Goal: Information Seeking & Learning: Learn about a topic

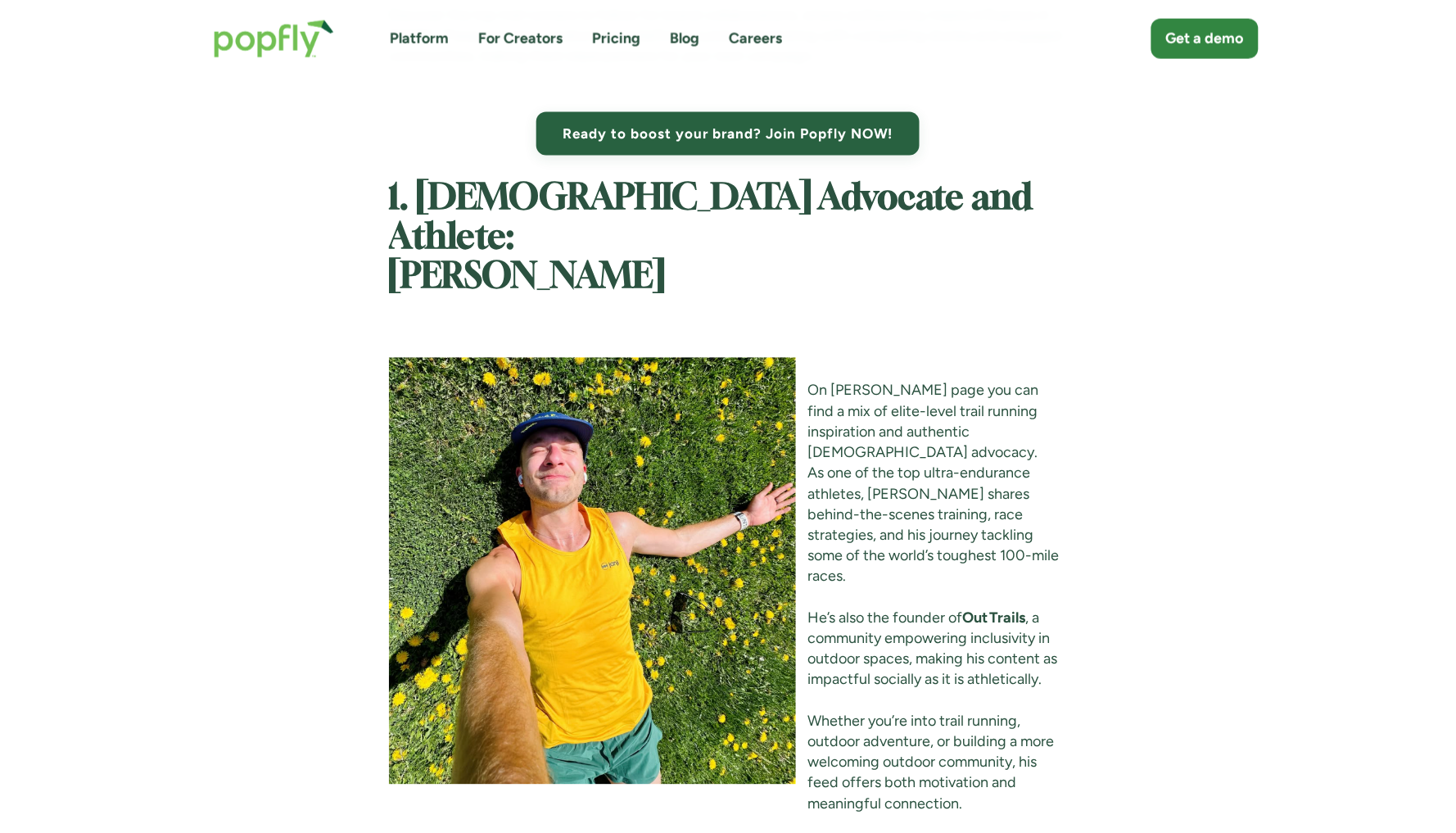
scroll to position [2378, 0]
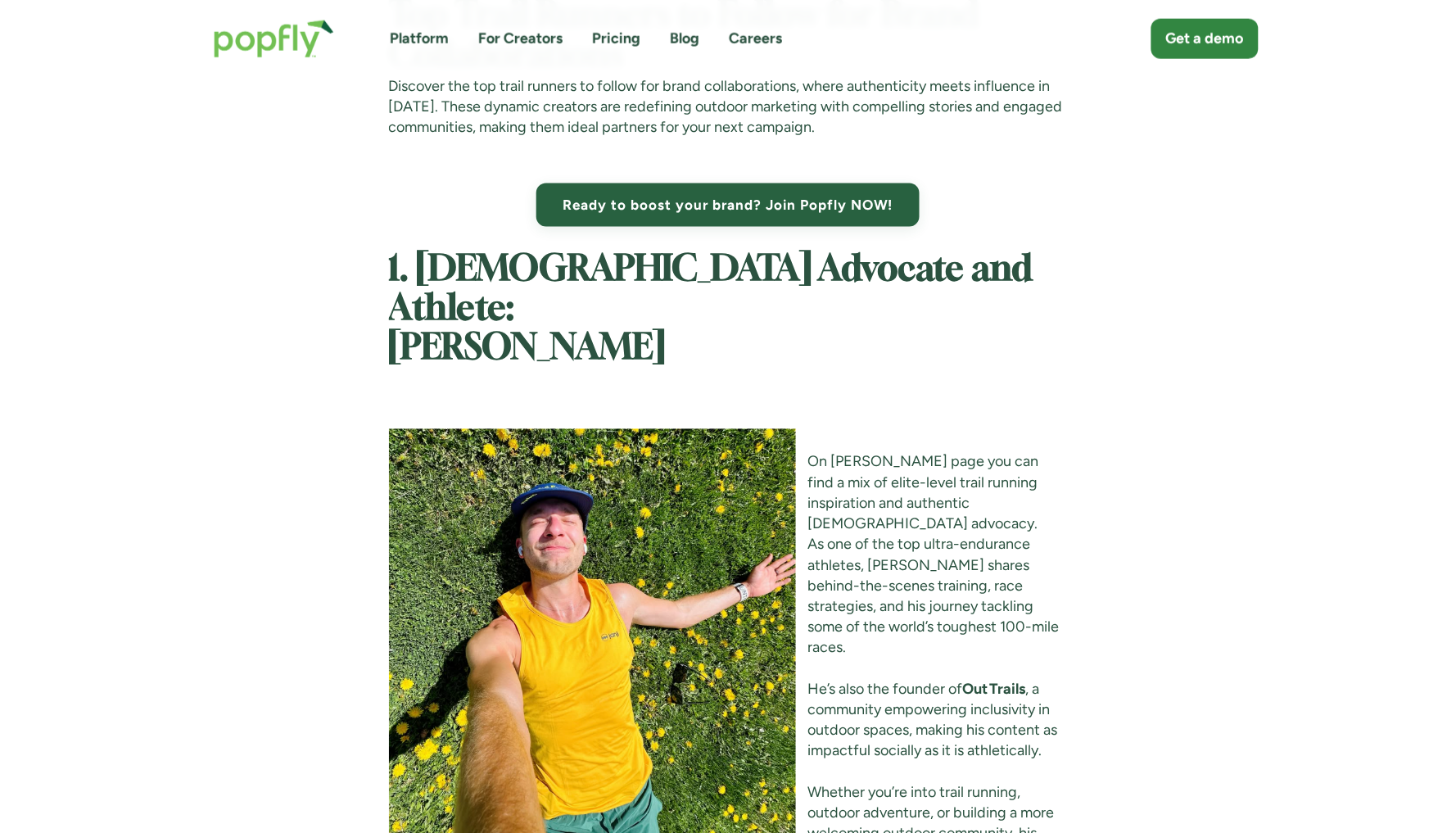
click at [629, 429] on img at bounding box center [593, 642] width 407 height 427
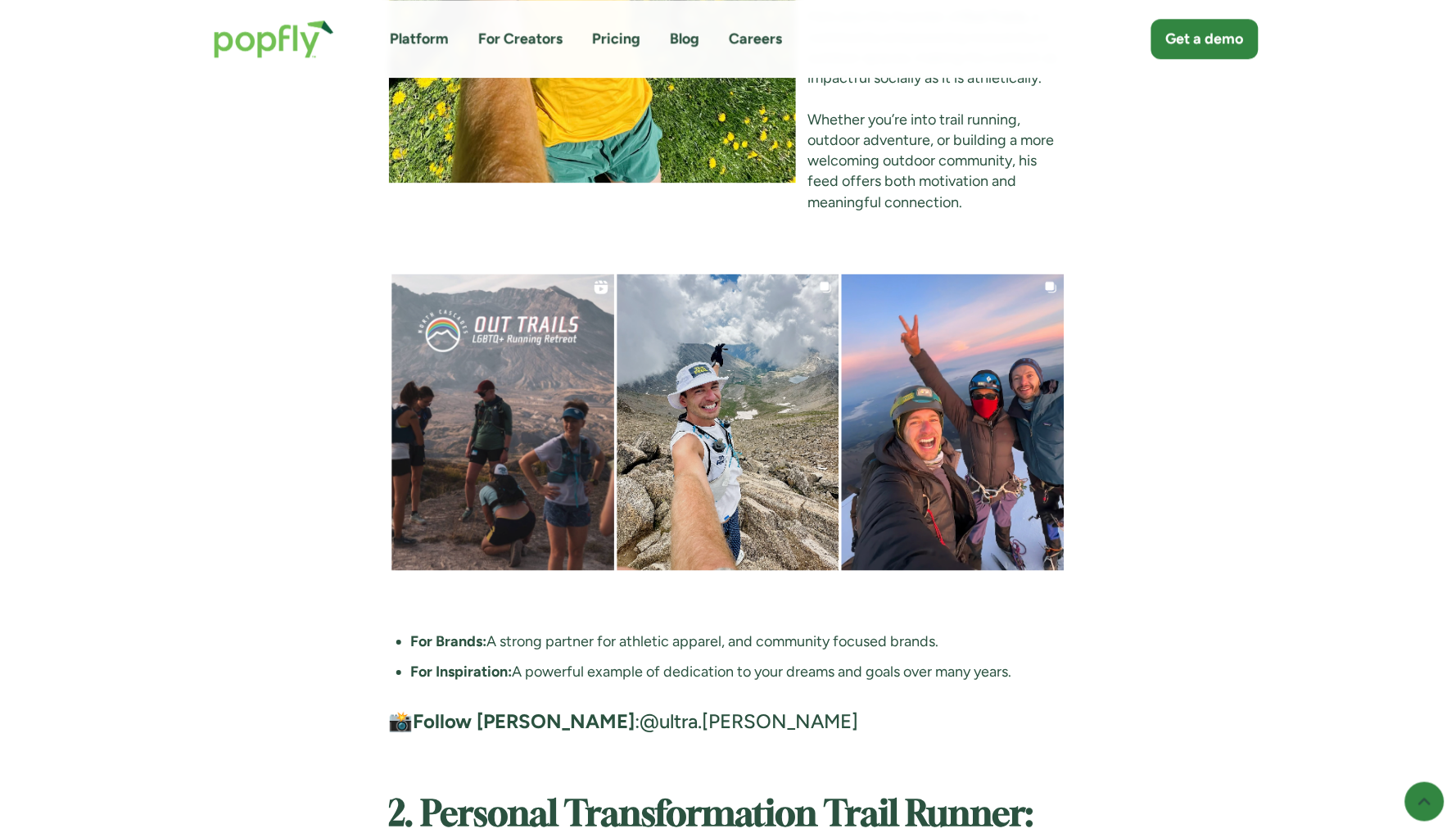
scroll to position [3107, 0]
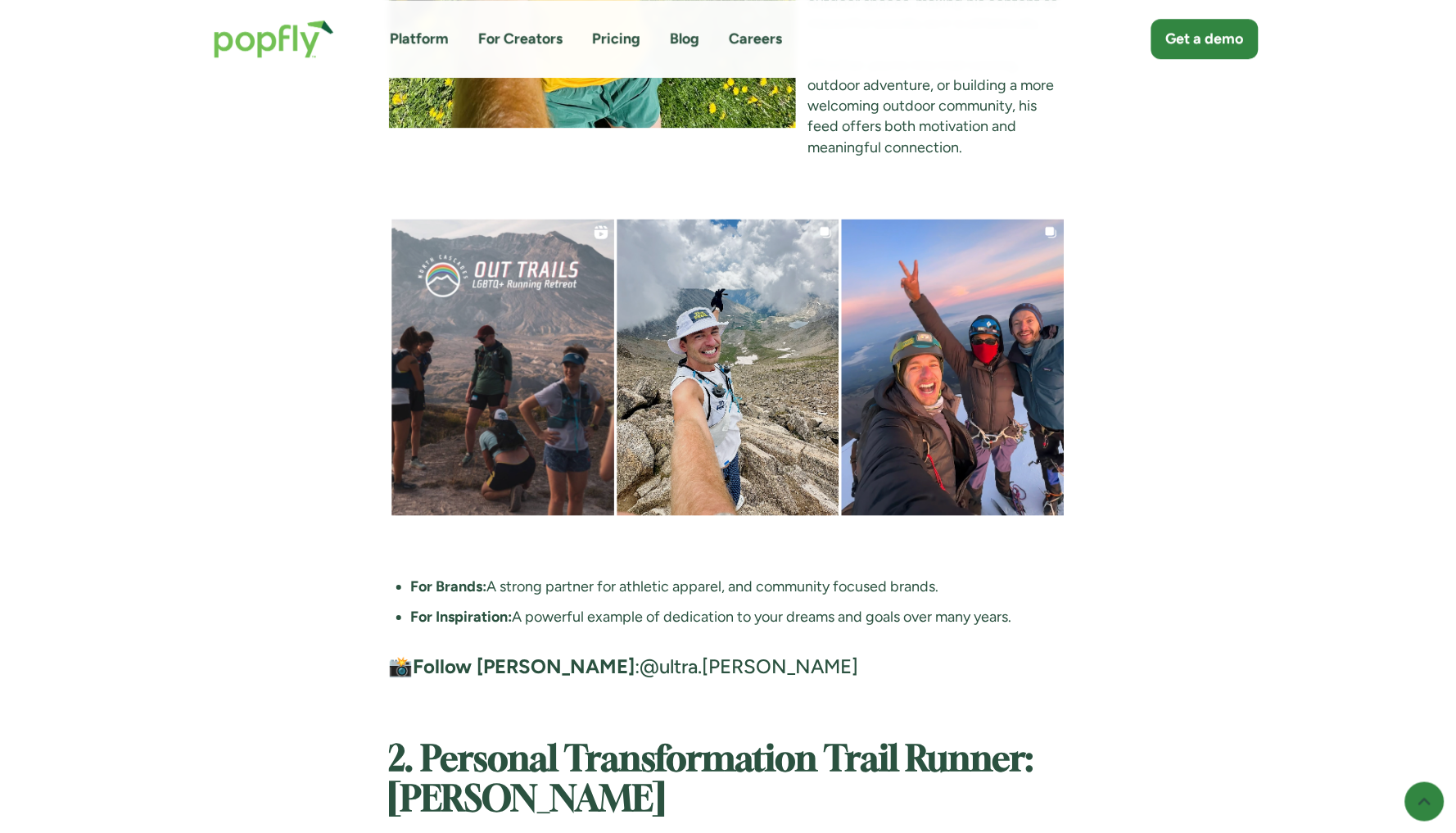
drag, startPoint x: 641, startPoint y: 539, endPoint x: 542, endPoint y: 537, distance: 99.0
click at [542, 653] on h4 "📸 Follow [PERSON_NAME] : @ultra.[PERSON_NAME]" at bounding box center [728, 666] width 679 height 26
copy h4 "@ultra.[PERSON_NAME]"
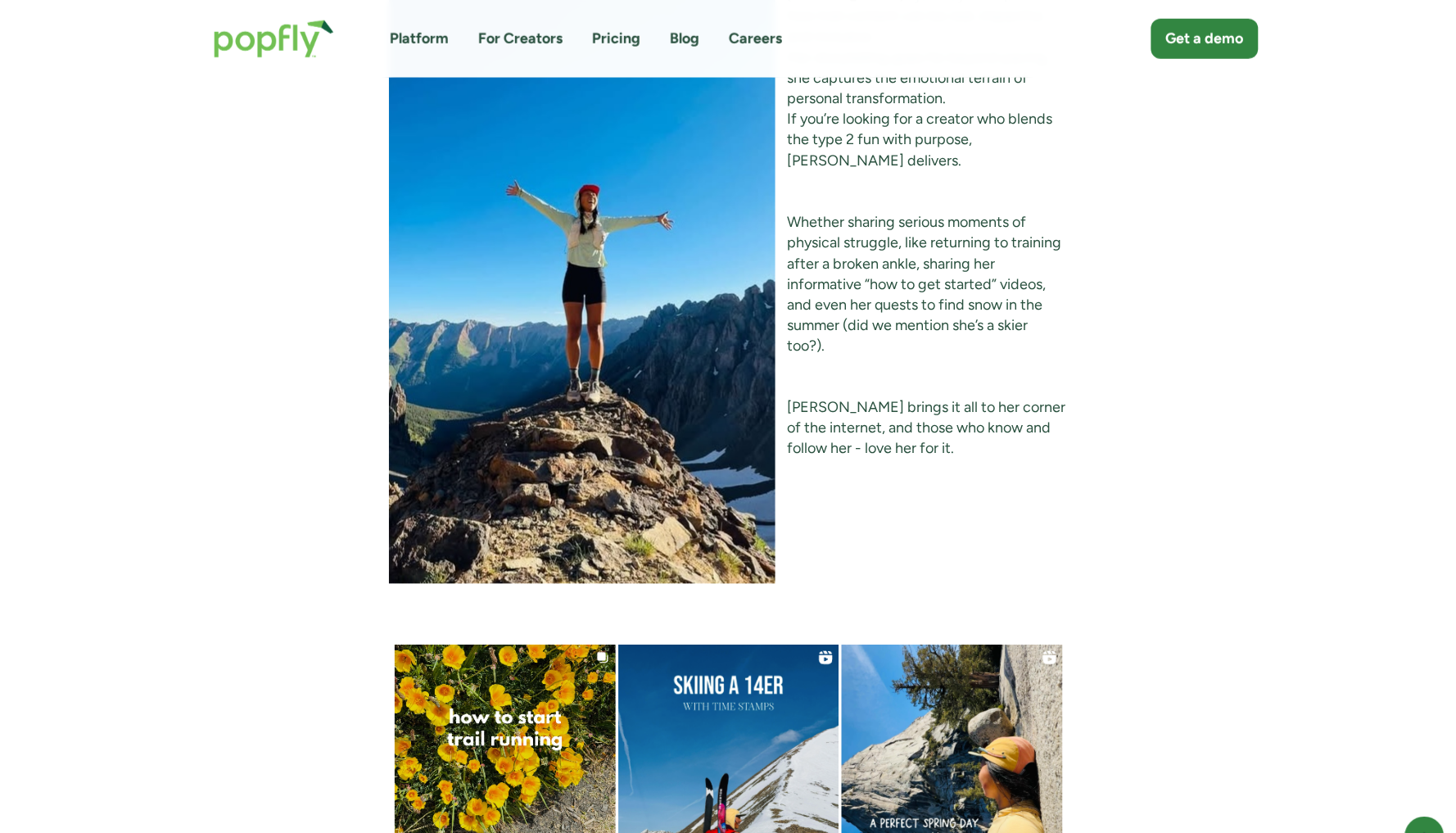
scroll to position [4638, 0]
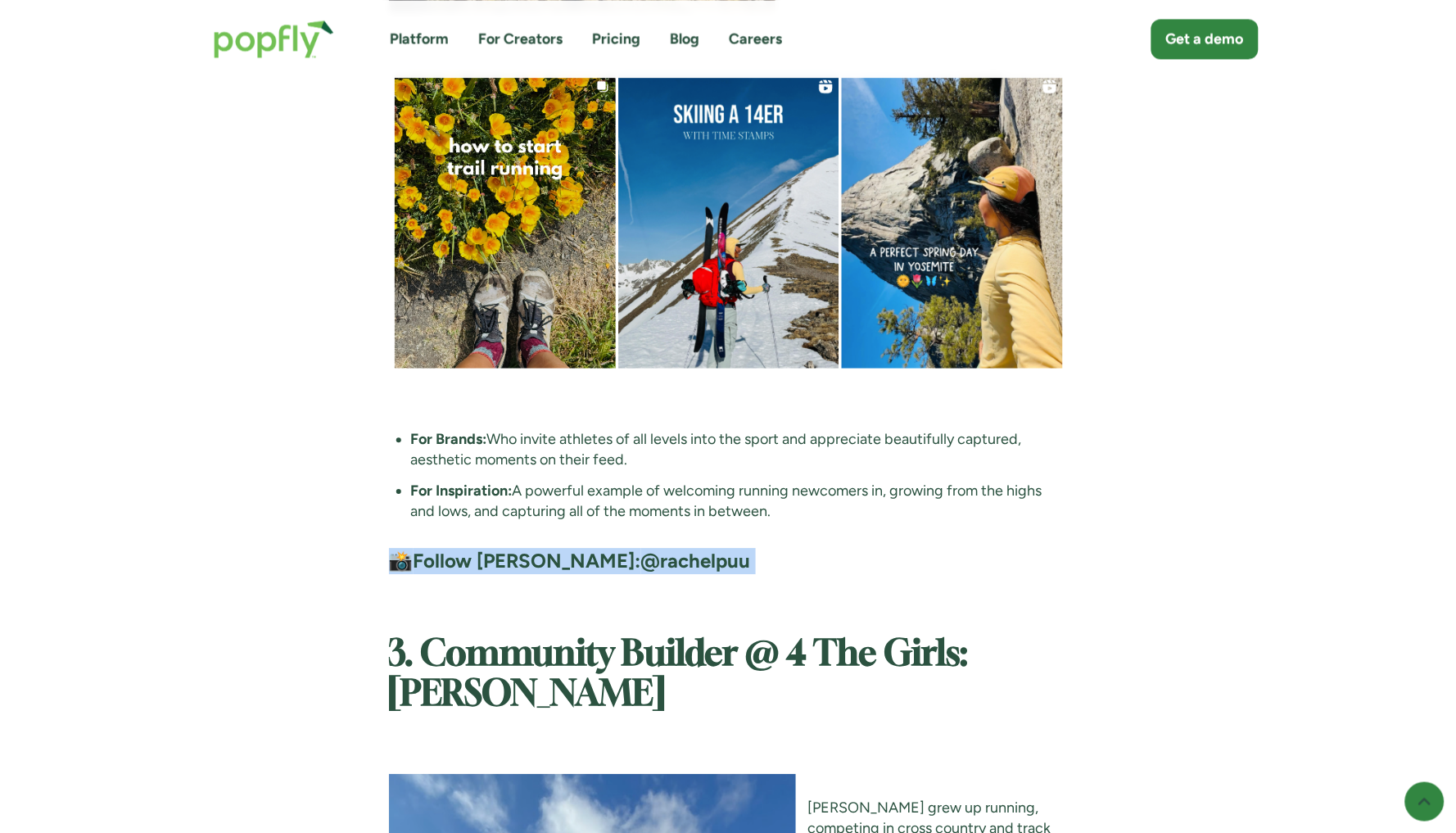
drag, startPoint x: 559, startPoint y: 452, endPoint x: 644, endPoint y: 495, distance: 95.3
drag, startPoint x: 665, startPoint y: 473, endPoint x: 569, endPoint y: 475, distance: 96.0
click at [569, 548] on h4 "📸 Follow [PERSON_NAME]: @rachelpuu" at bounding box center [728, 561] width 679 height 26
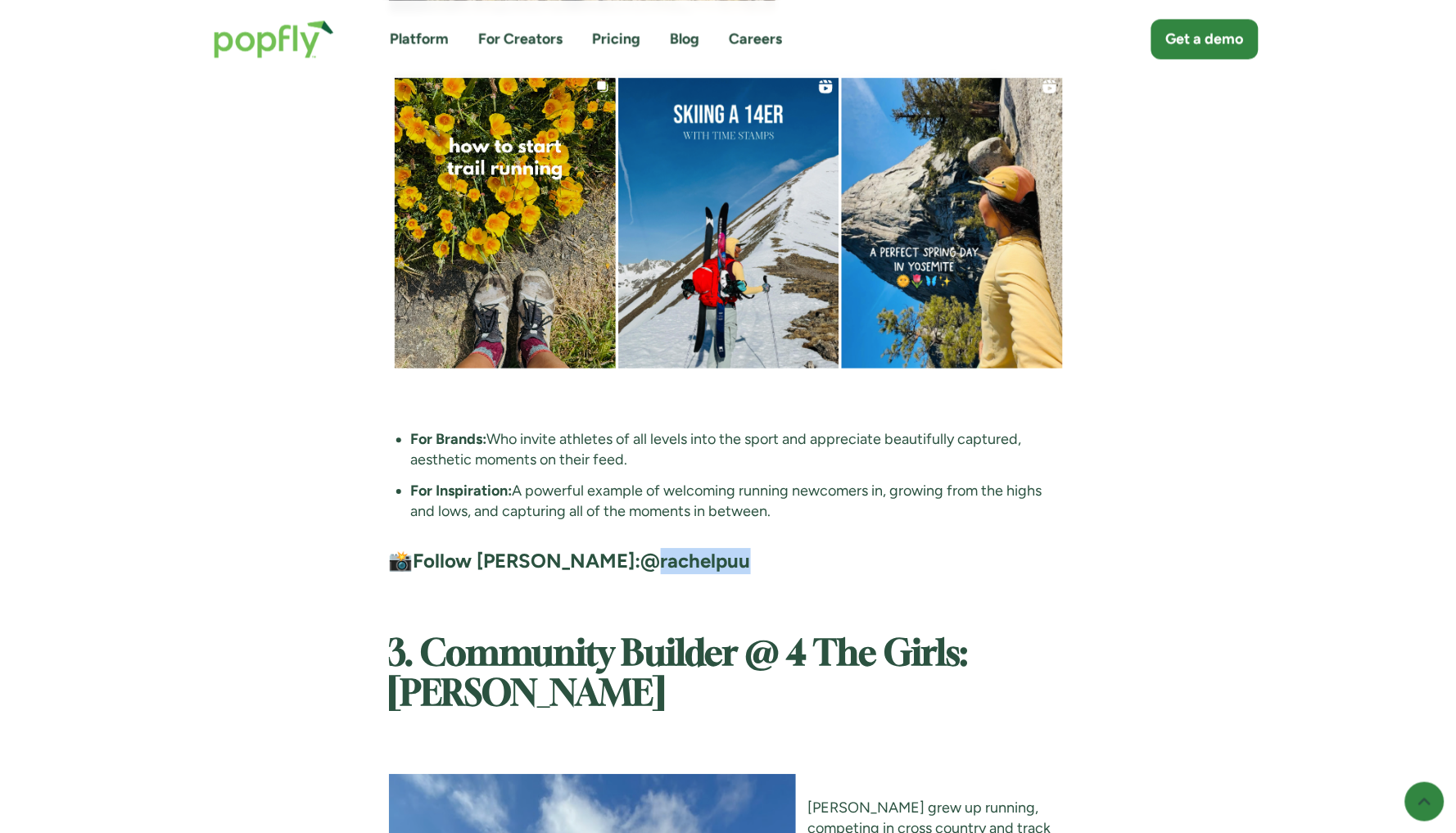
copy strong "rachelpuu"
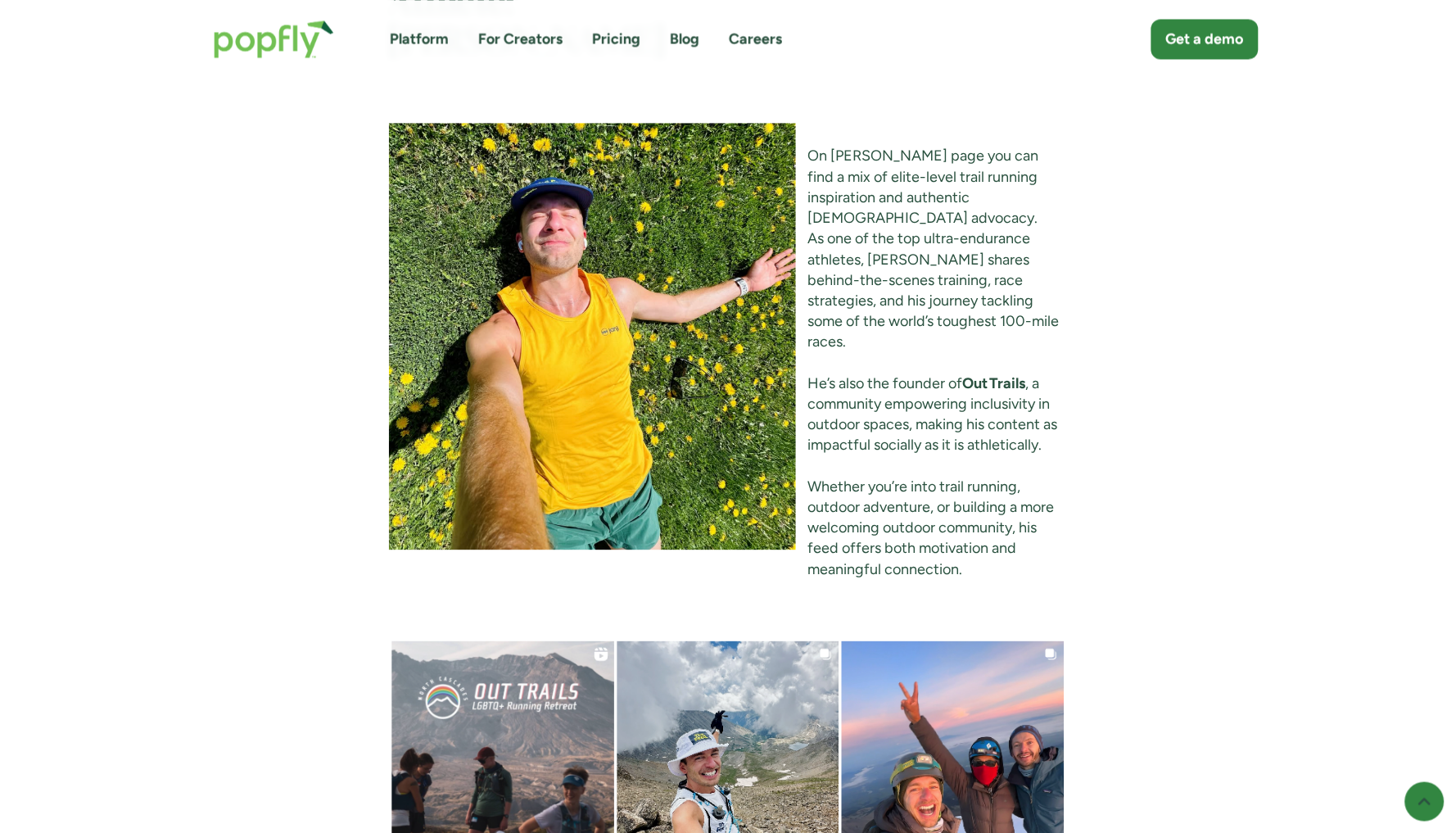
scroll to position [2914, 0]
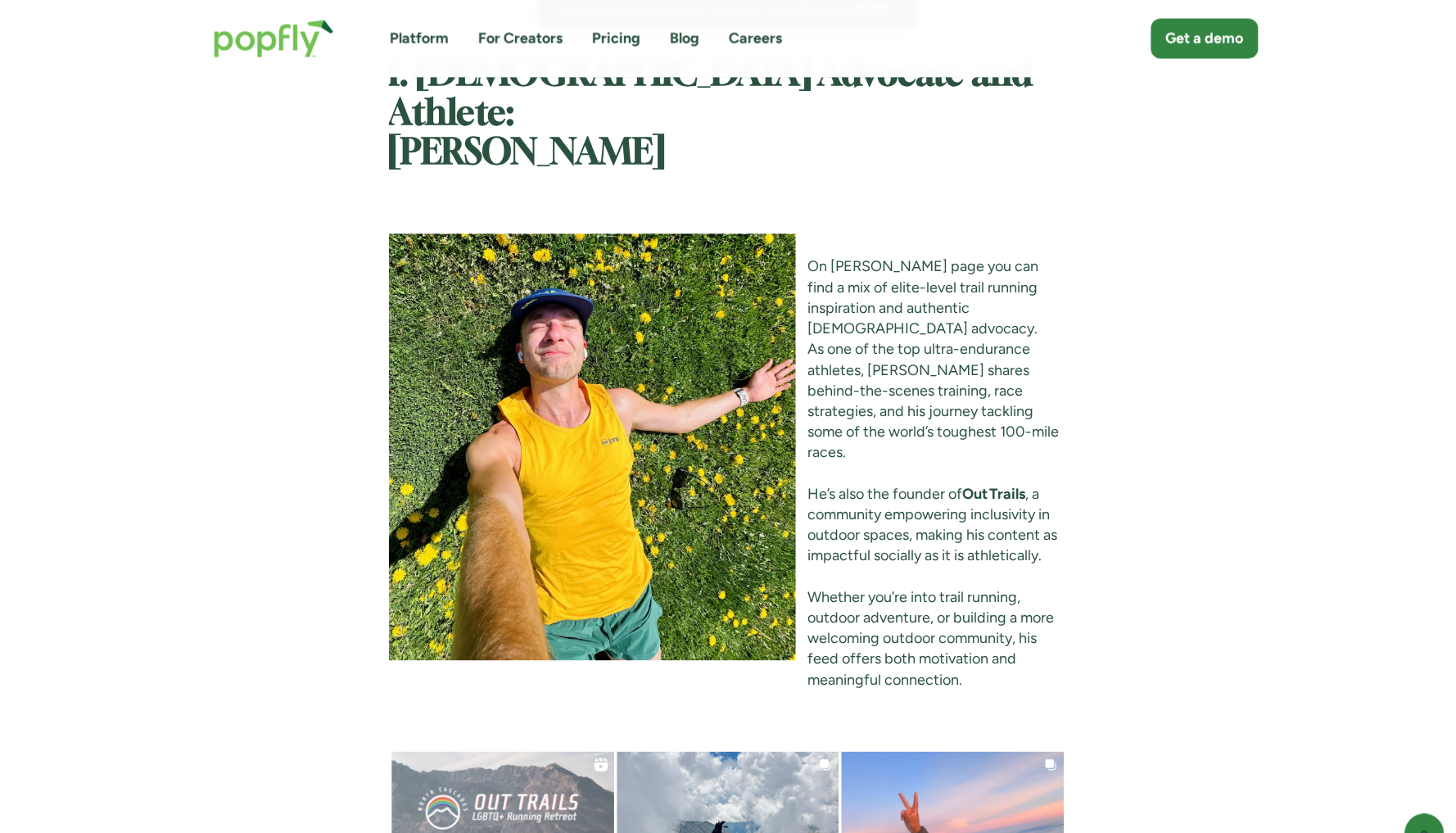
scroll to position [2438, 0]
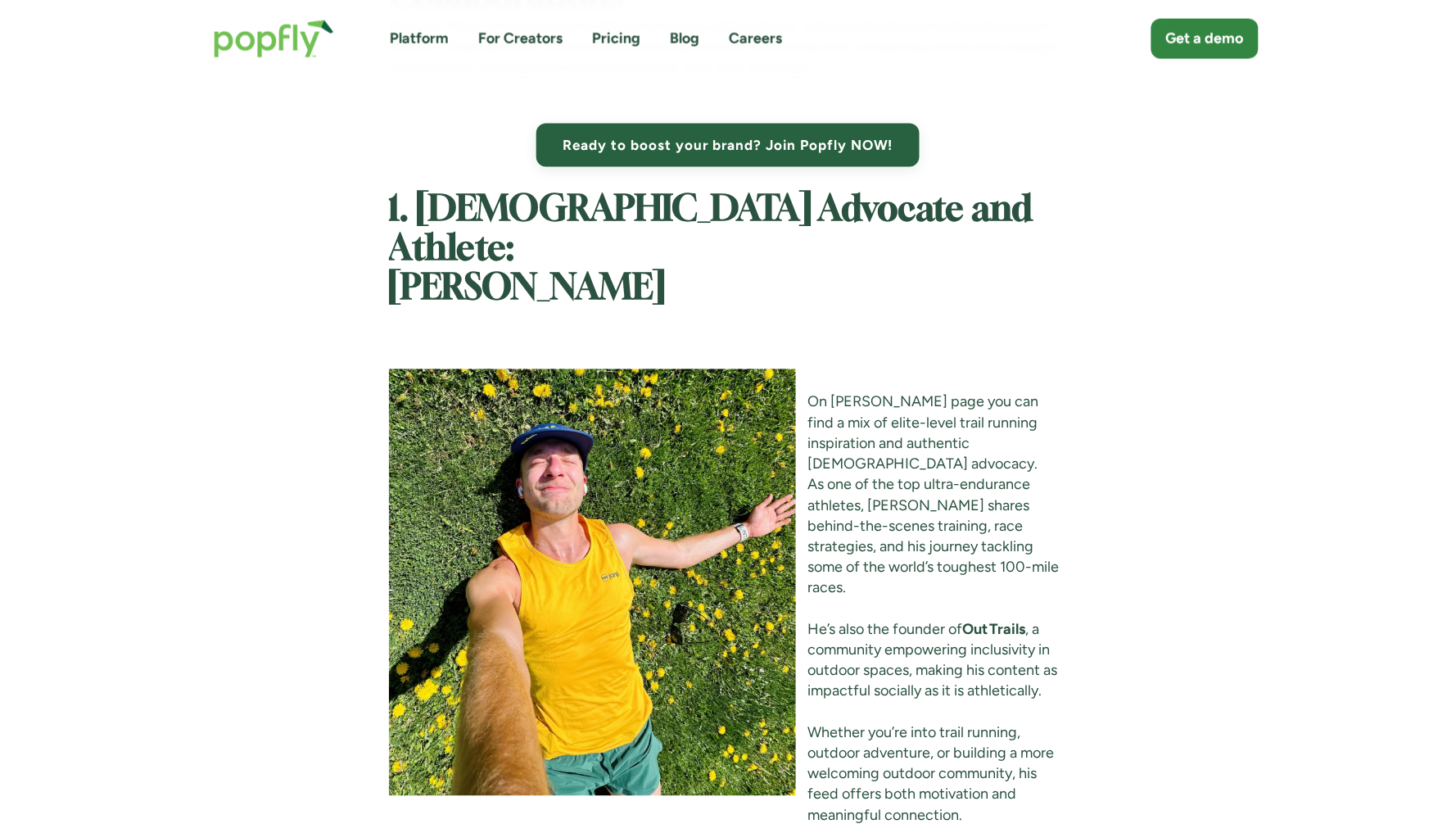
click at [631, 429] on img at bounding box center [593, 583] width 407 height 427
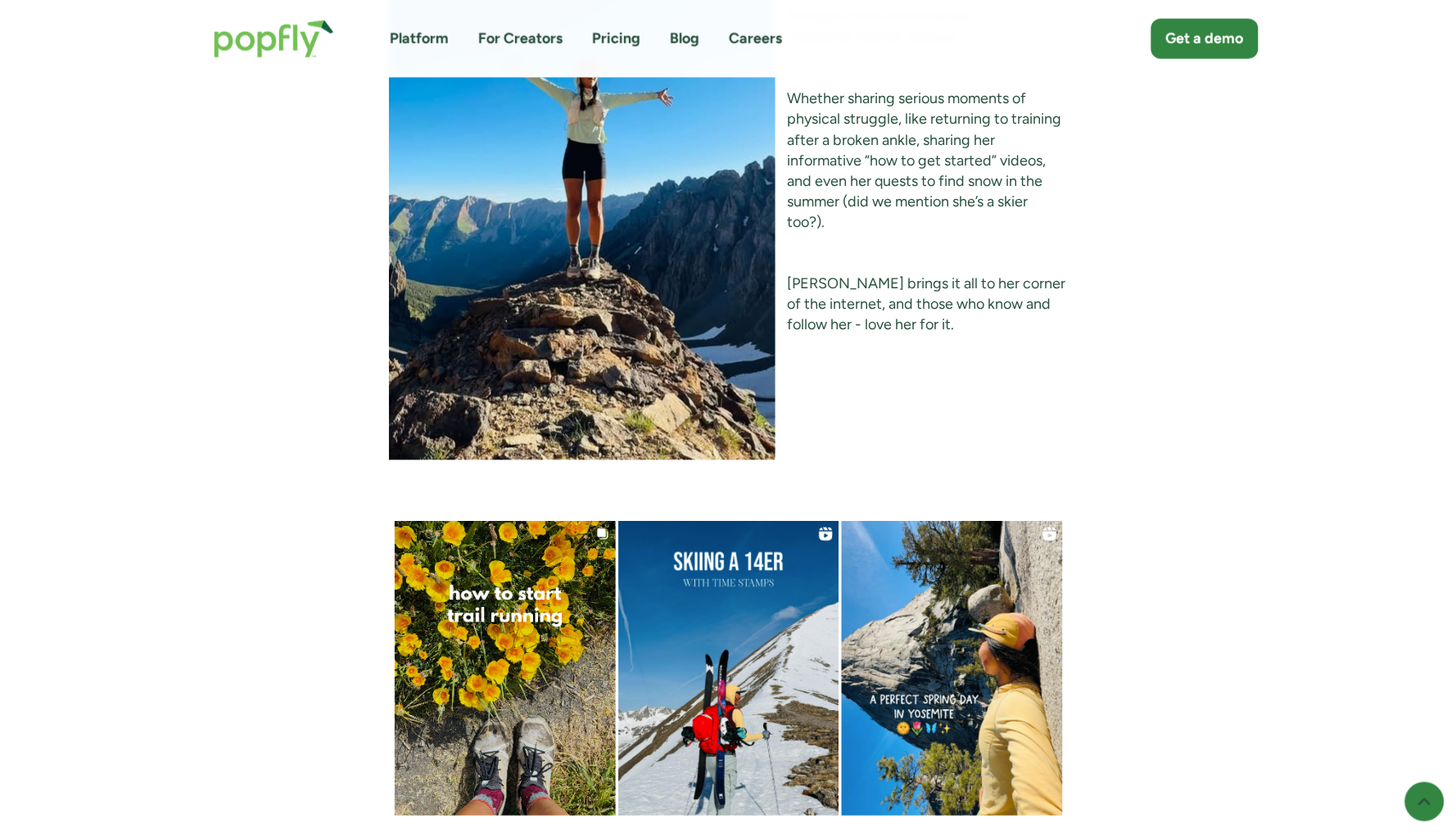
scroll to position [4447, 0]
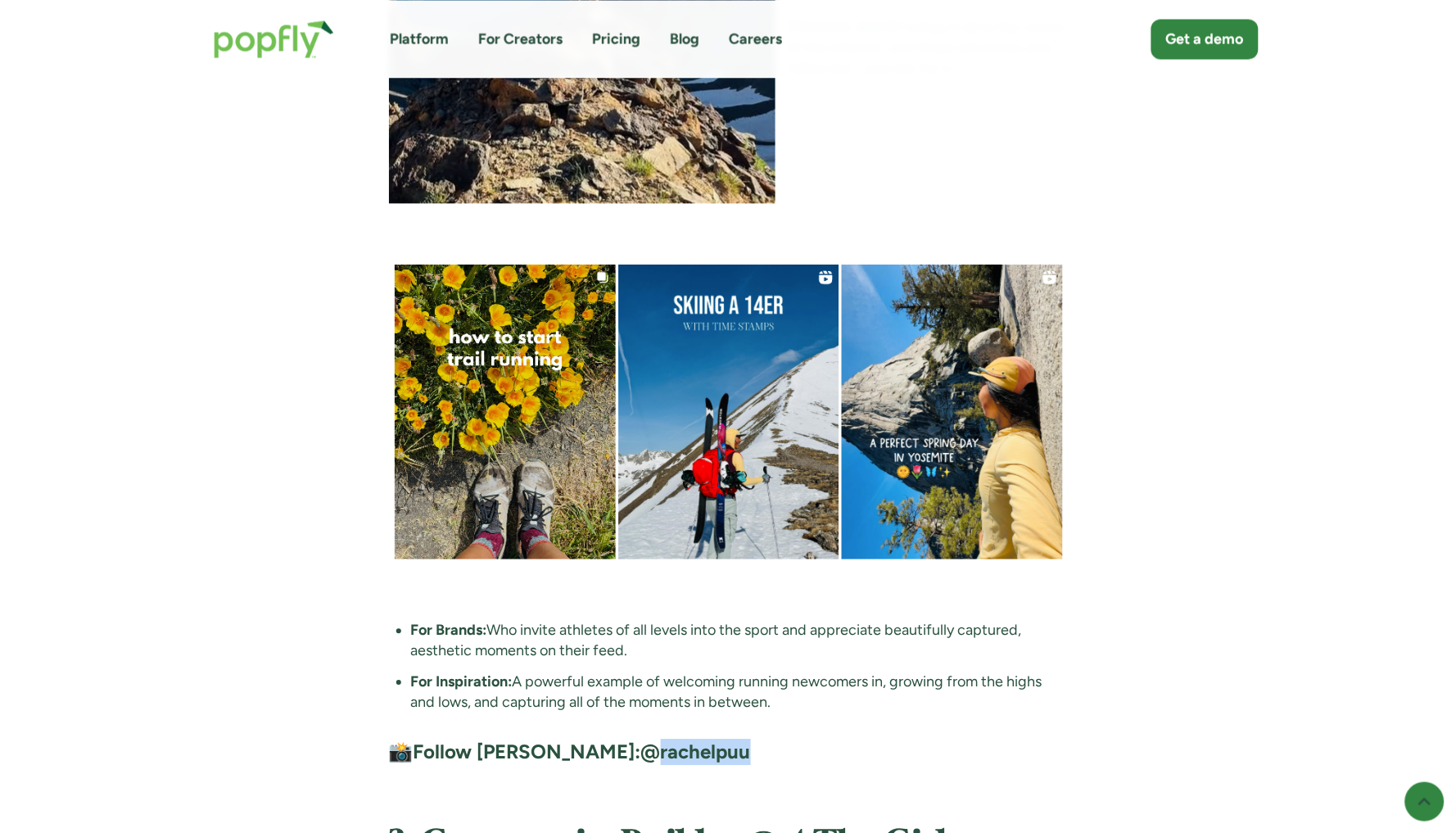
click at [641, 740] on strong "@rachelpuu" at bounding box center [696, 752] width 110 height 24
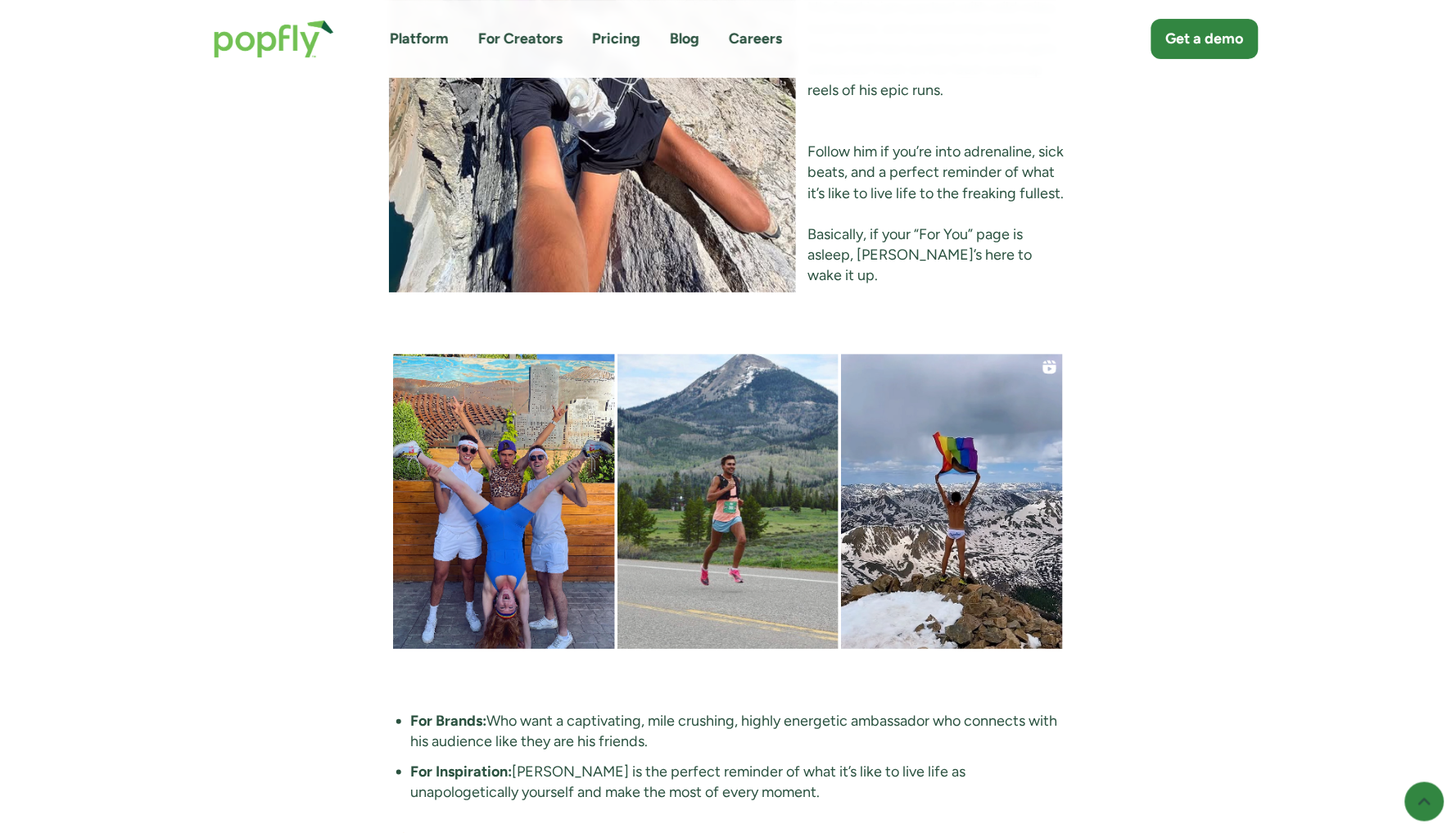
scroll to position [7020, 0]
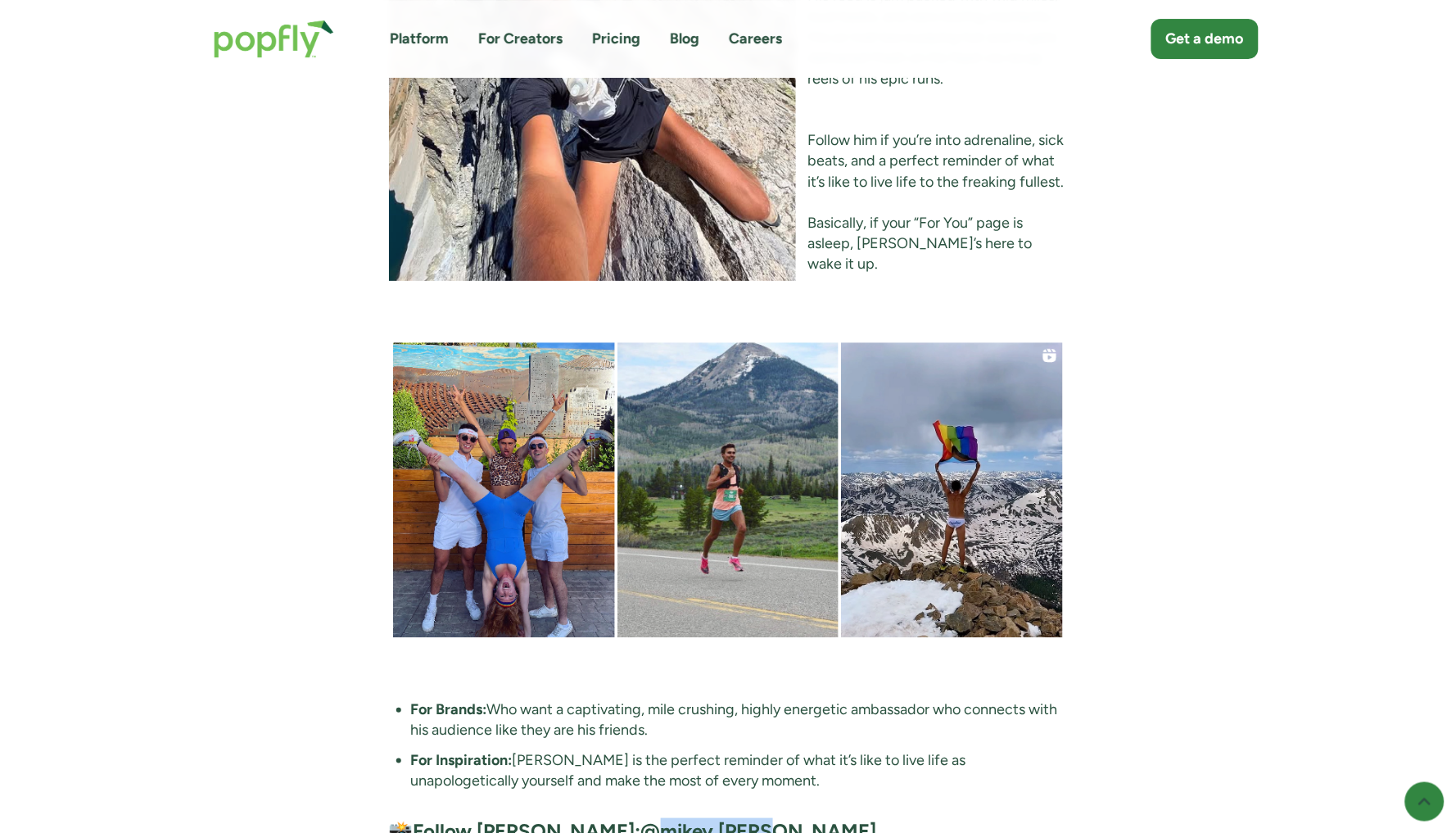
drag, startPoint x: 720, startPoint y: 683, endPoint x: 569, endPoint y: 686, distance: 151.0
click at [567, 818] on h4 "📸 Follow [PERSON_NAME]: @mikey.[PERSON_NAME]" at bounding box center [728, 831] width 679 height 26
copy strong "mikey.[PERSON_NAME]"
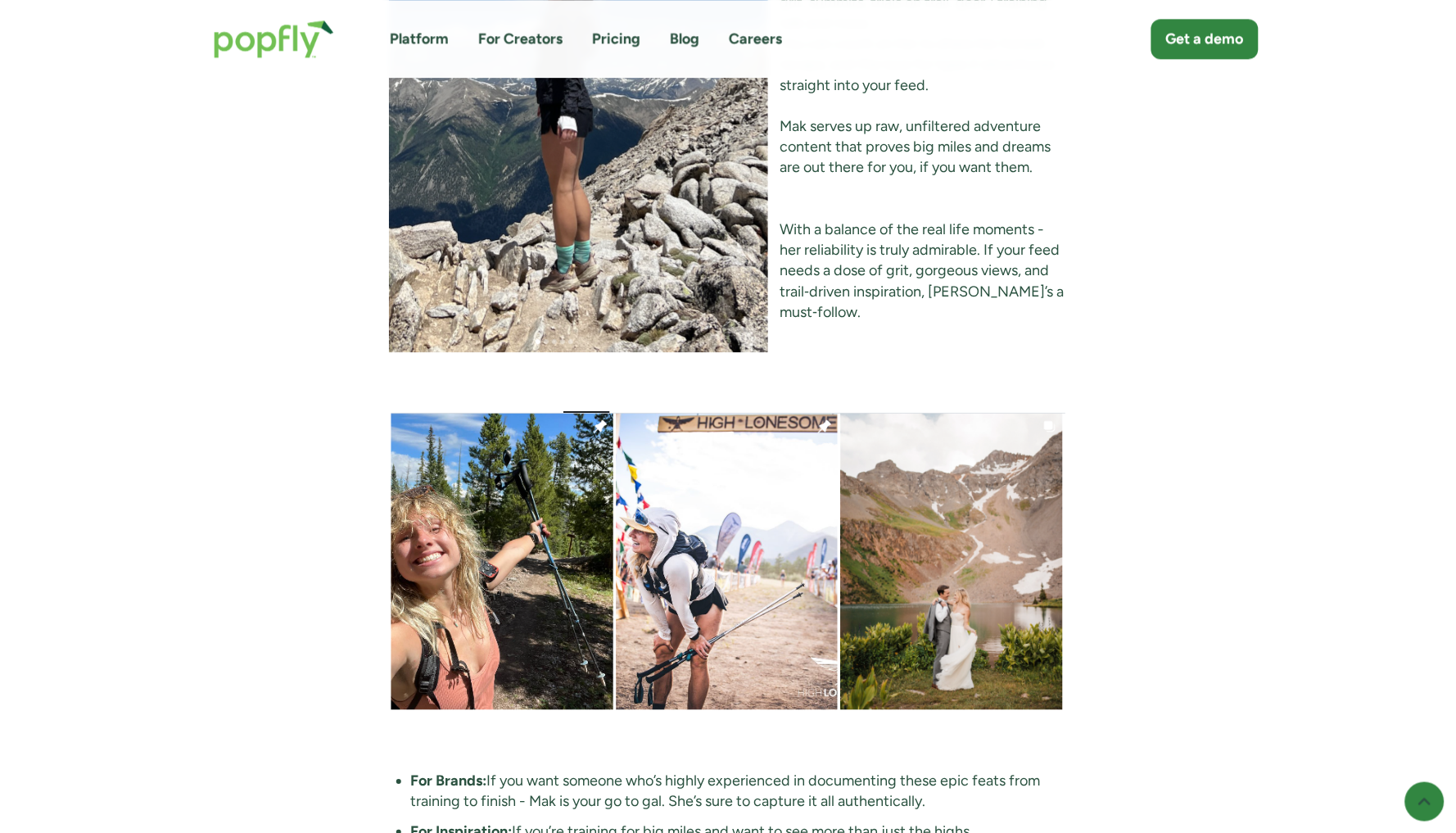
scroll to position [8338, 0]
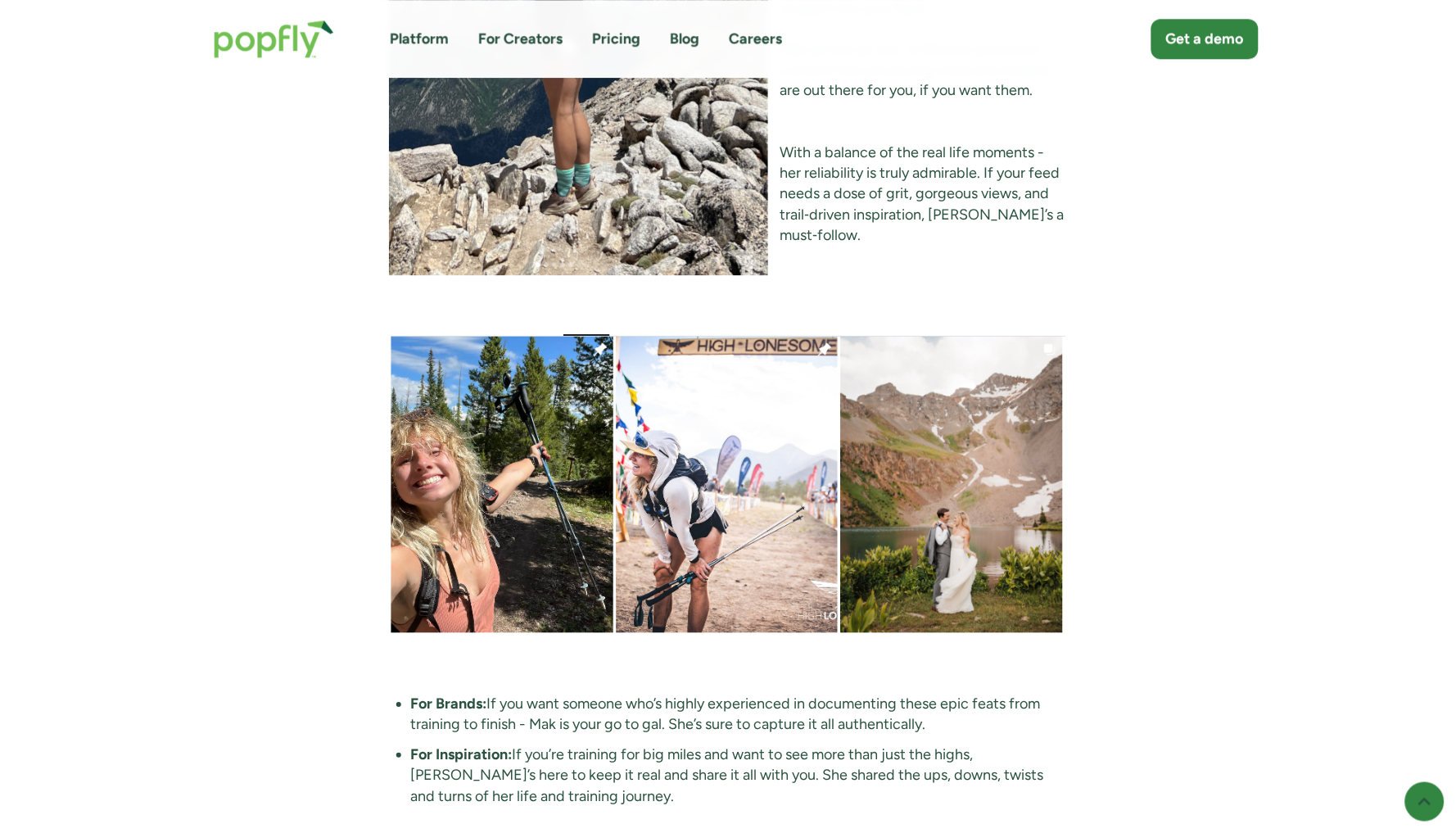
click at [591, 832] on strong "@makshearegan" at bounding box center [597, 846] width 152 height 24
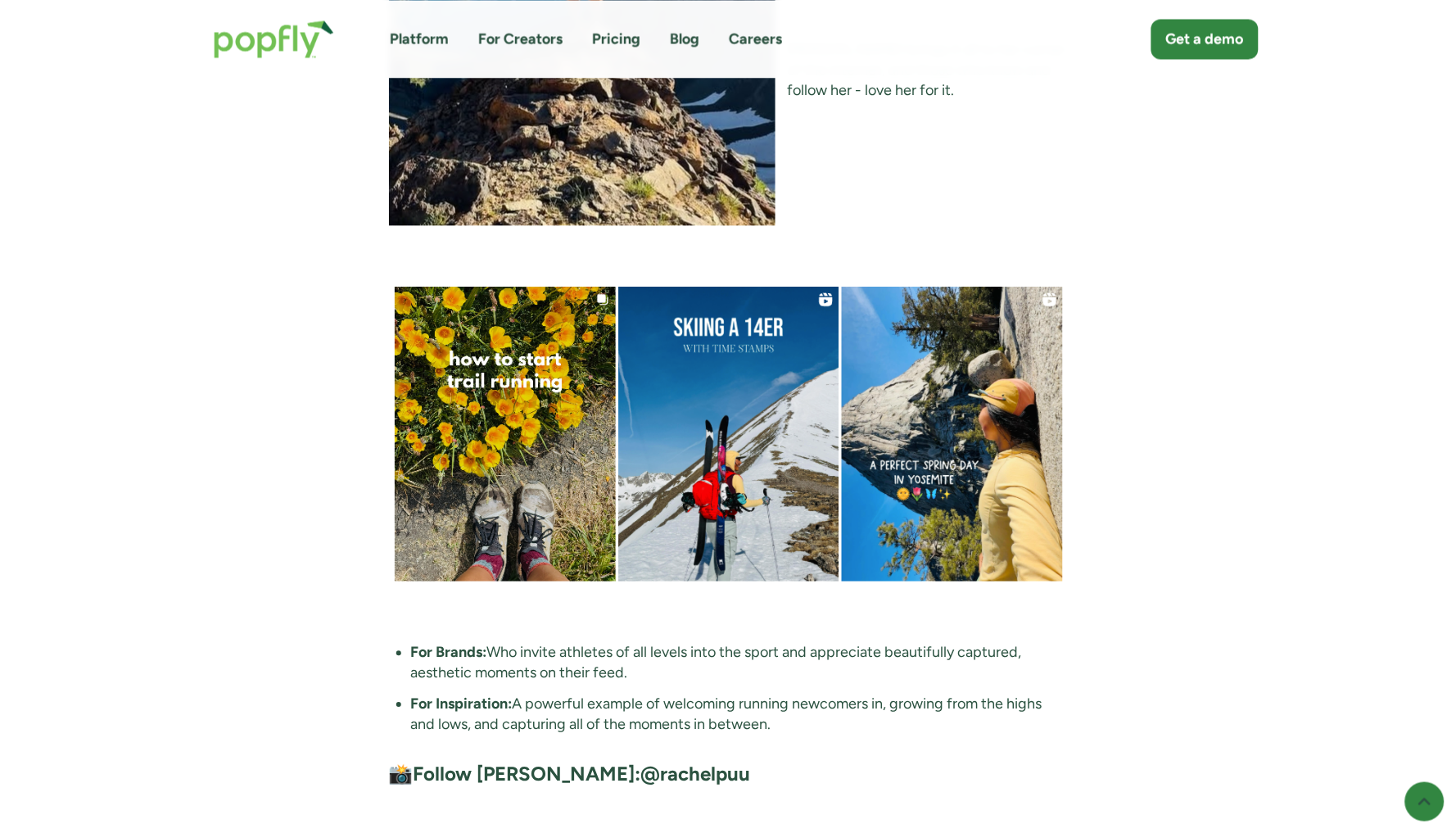
scroll to position [4486, 0]
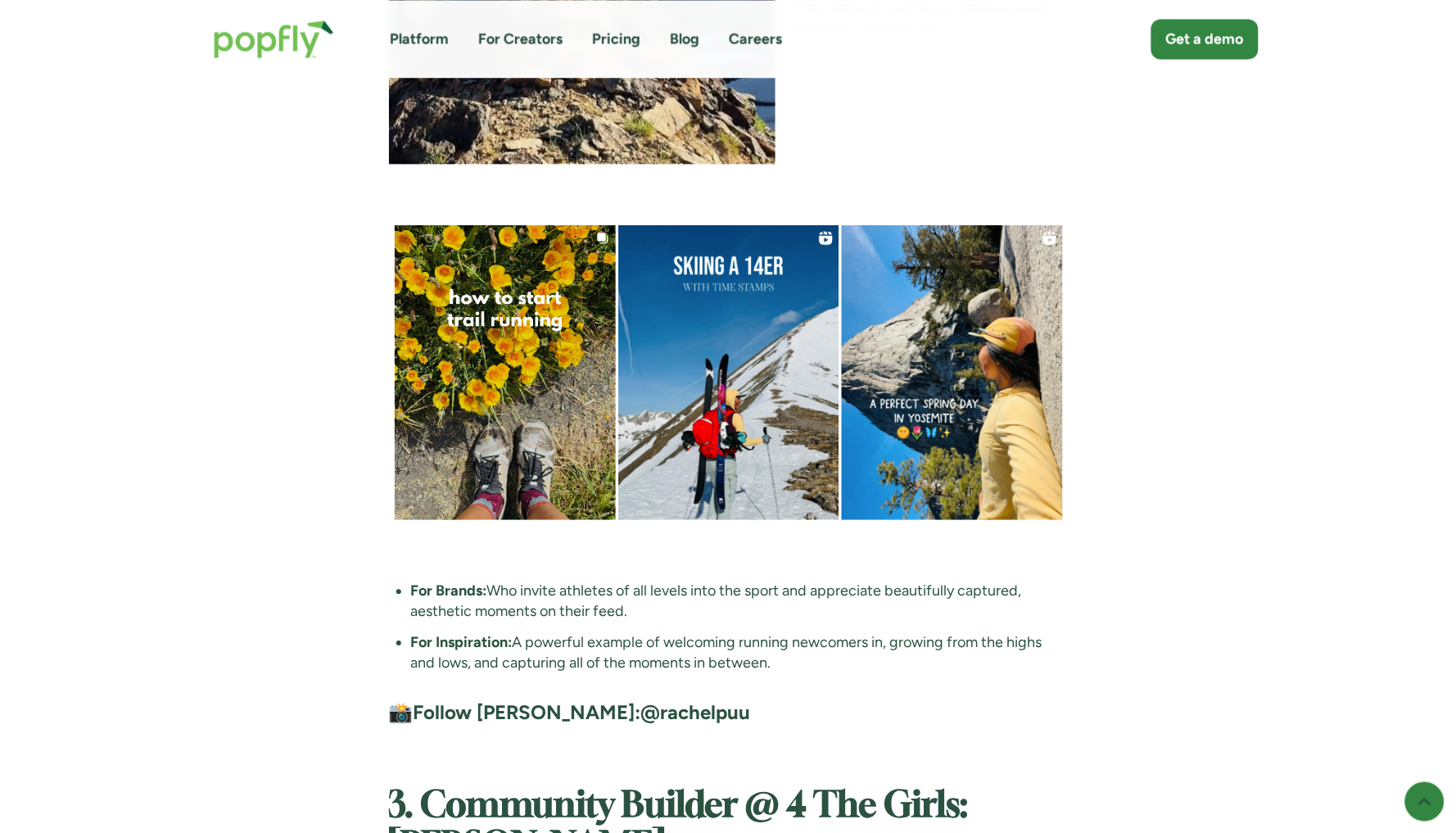
click at [641, 700] on strong "@rachelpuu" at bounding box center [696, 712] width 110 height 24
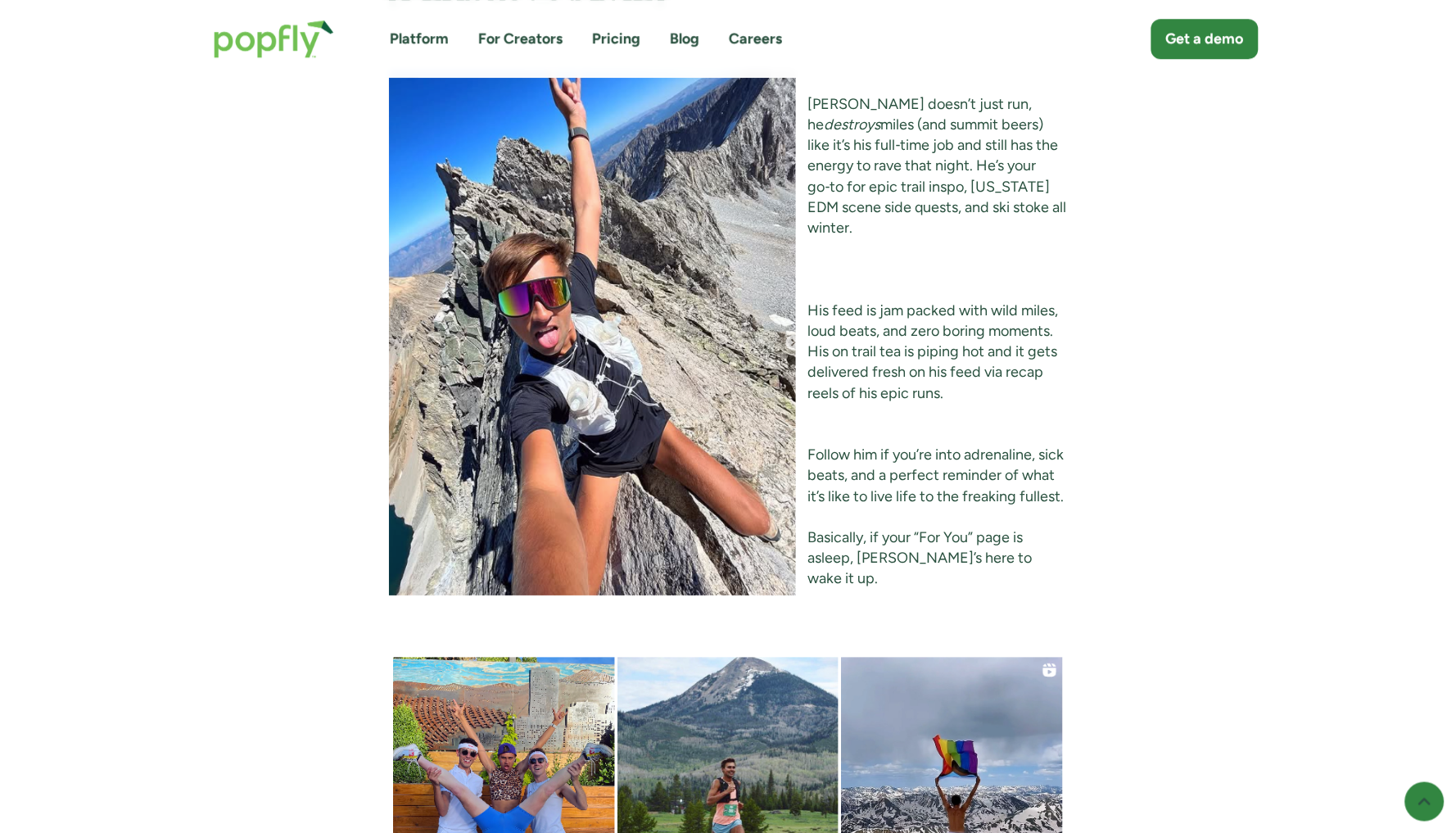
scroll to position [7035, 0]
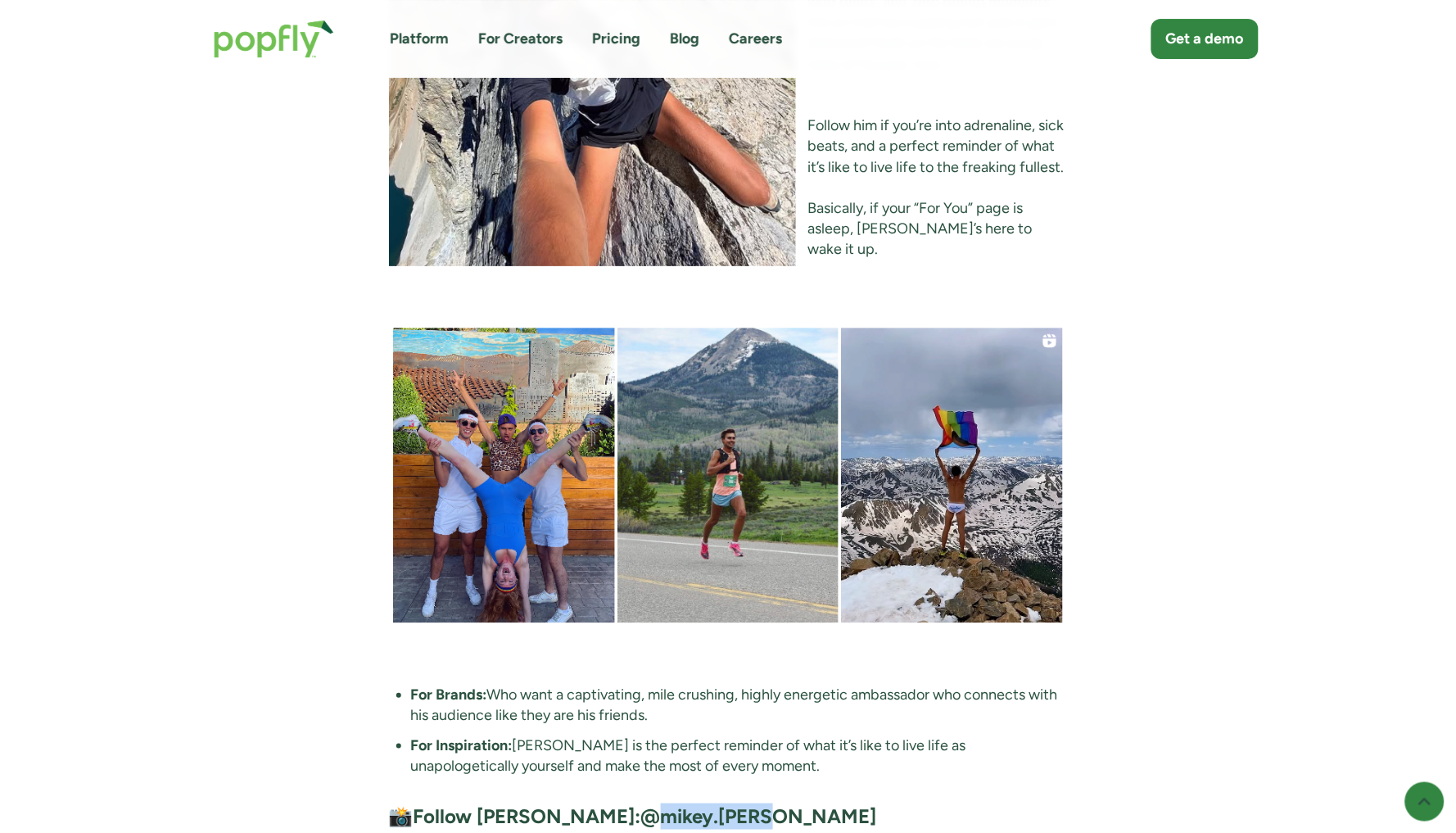
click at [641, 804] on strong "@mikey.[PERSON_NAME]" at bounding box center [759, 816] width 236 height 24
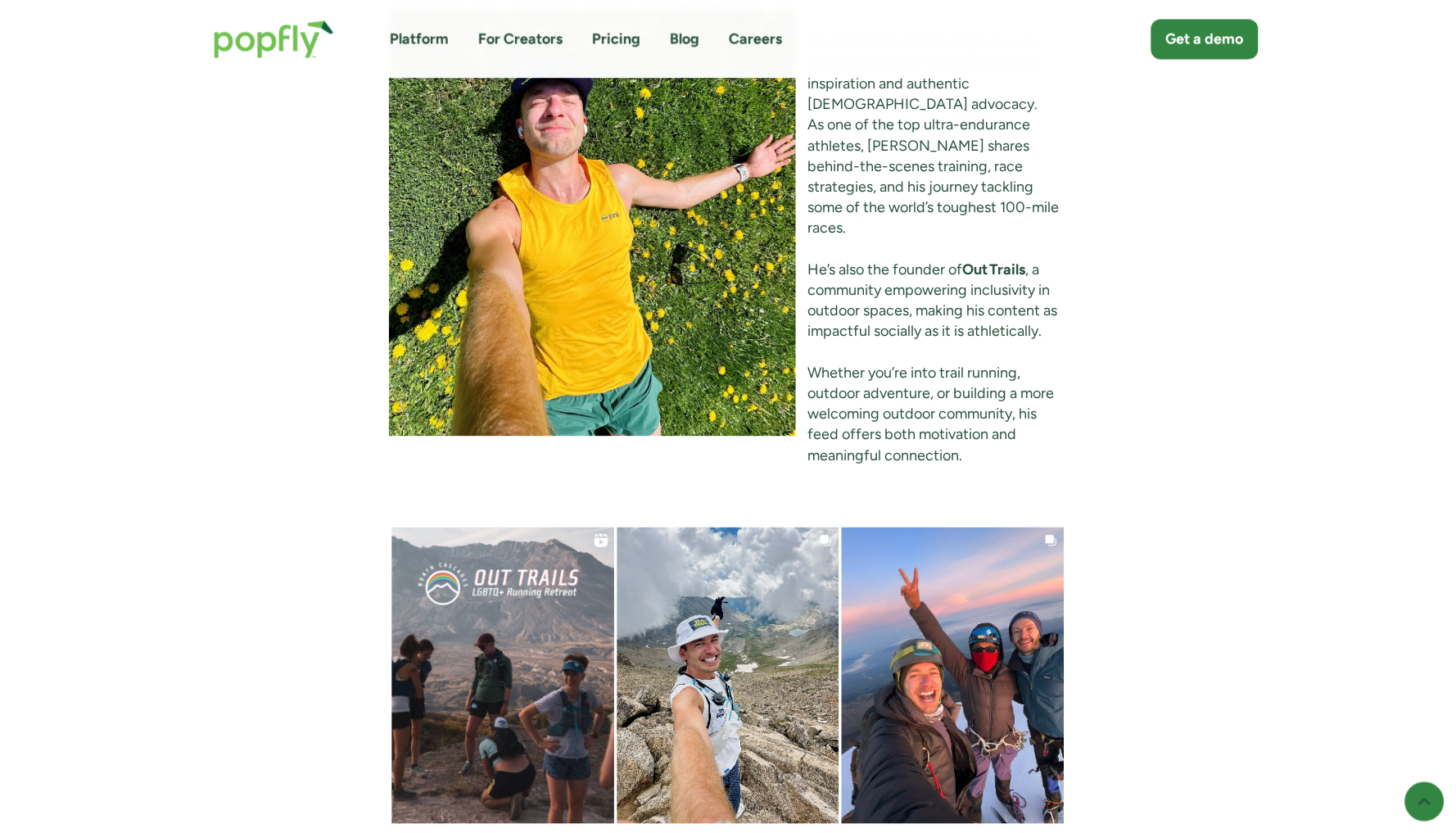
scroll to position [2966, 0]
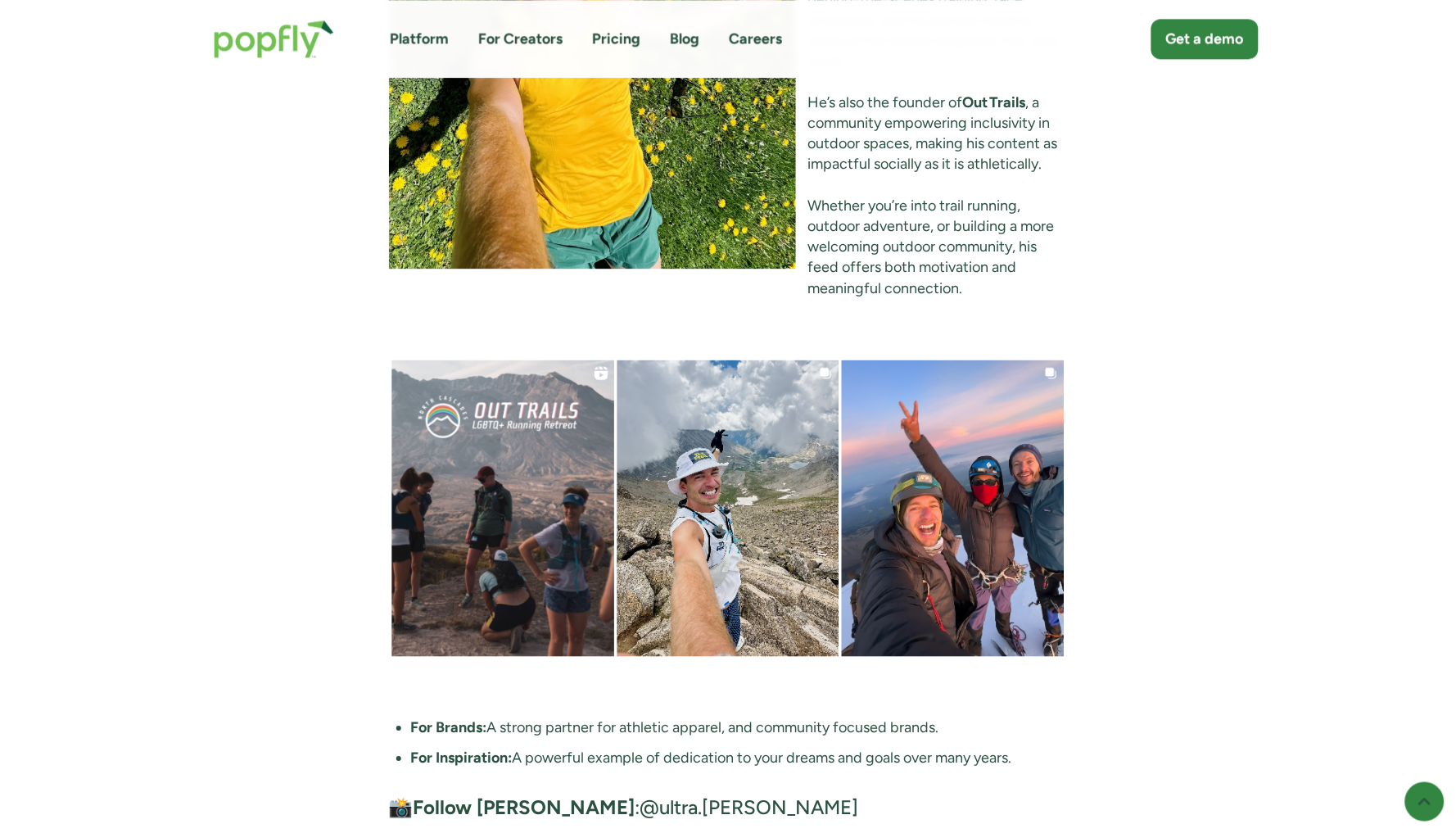
click at [640, 795] on link "@ultra.[PERSON_NAME]" at bounding box center [749, 807] width 218 height 24
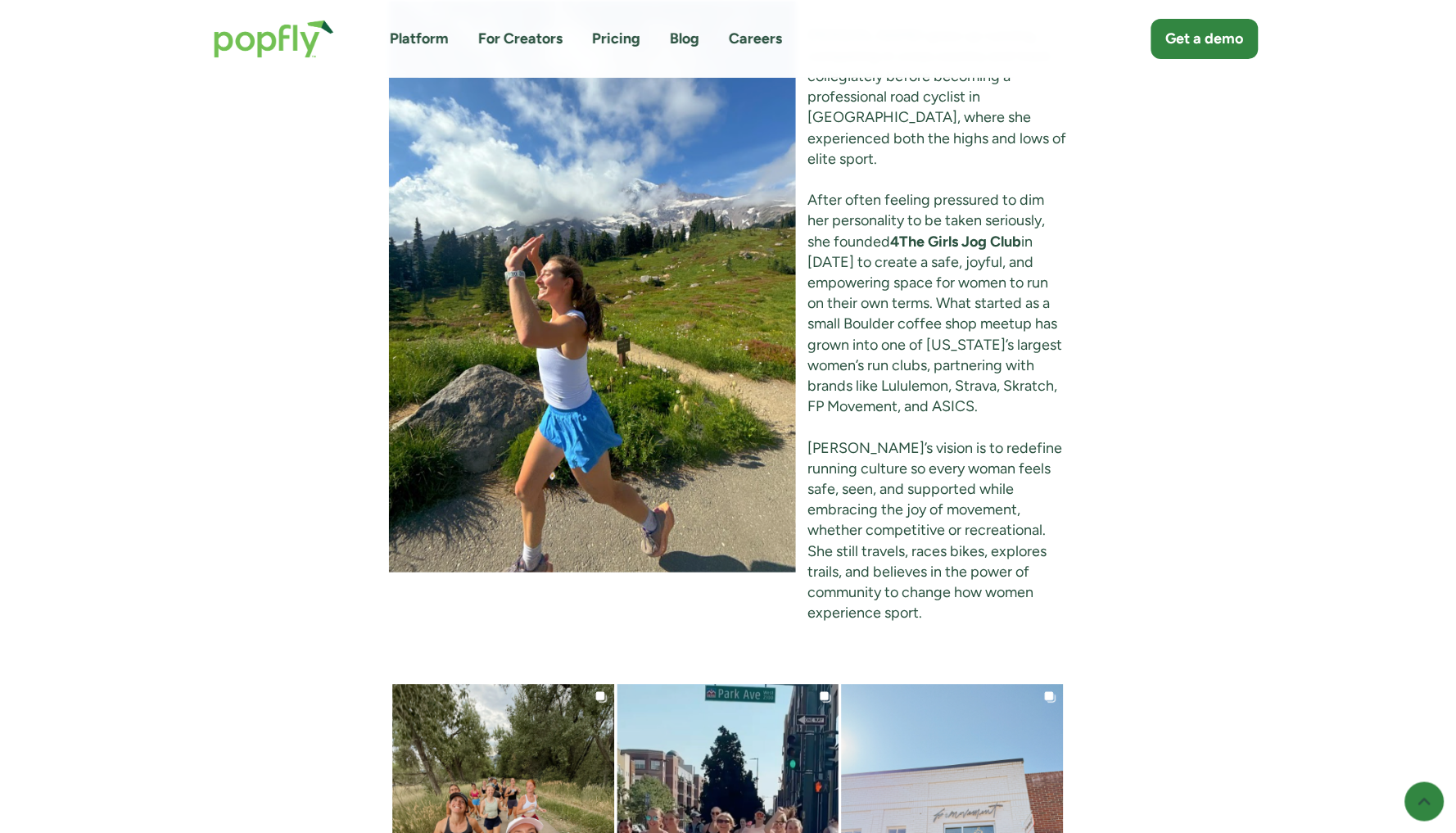
scroll to position [5840, 0]
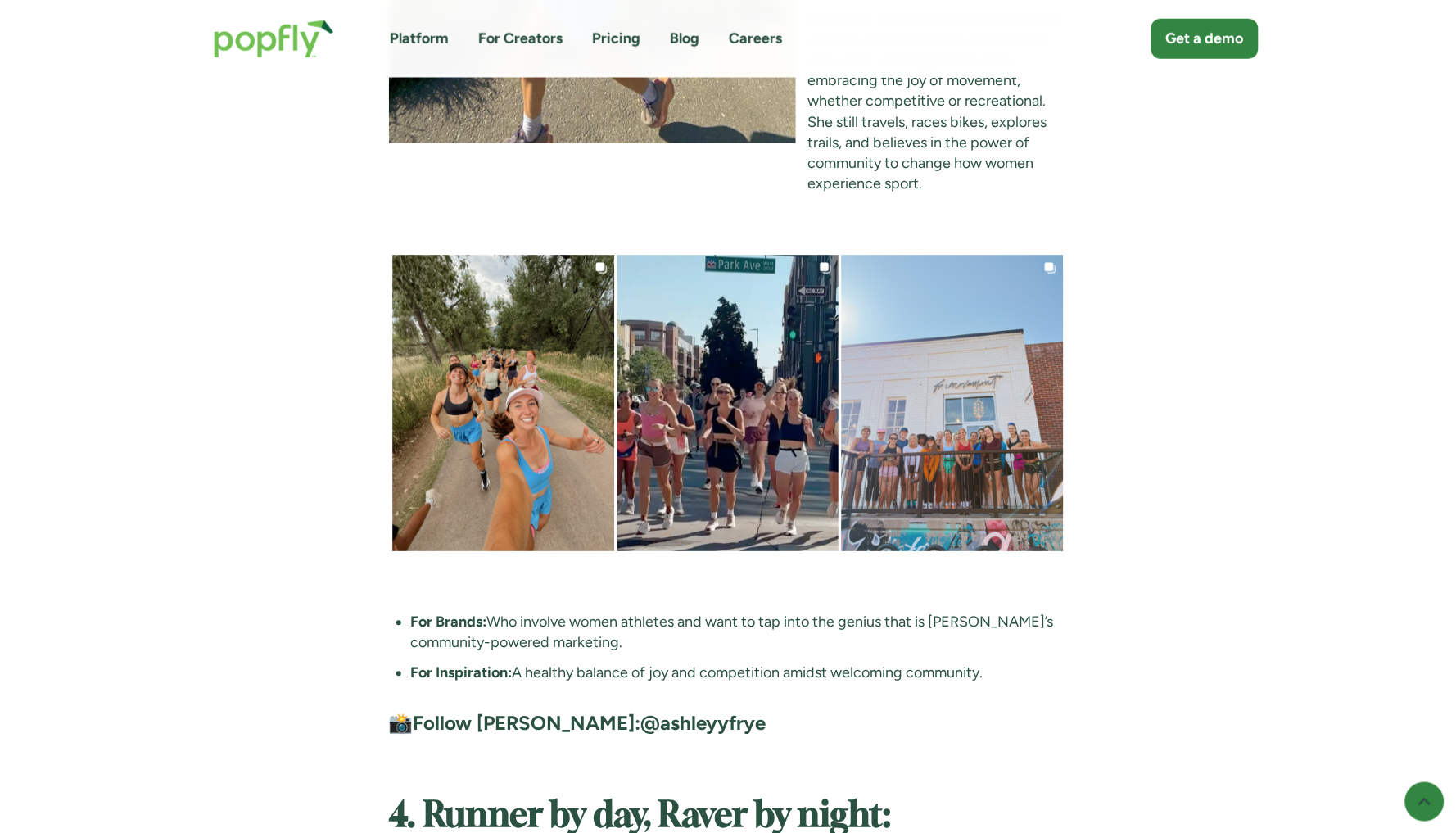
click at [641, 712] on strong "@ashleyyfrye" at bounding box center [704, 724] width 125 height 24
drag, startPoint x: 686, startPoint y: 585, endPoint x: 573, endPoint y: 582, distance: 113.0
click at [573, 711] on h4 "📸 Follow [PERSON_NAME]: @ashleyyfrye" at bounding box center [728, 724] width 679 height 26
copy strong "ashleyyfrye"
